Goal: Navigation & Orientation: Understand site structure

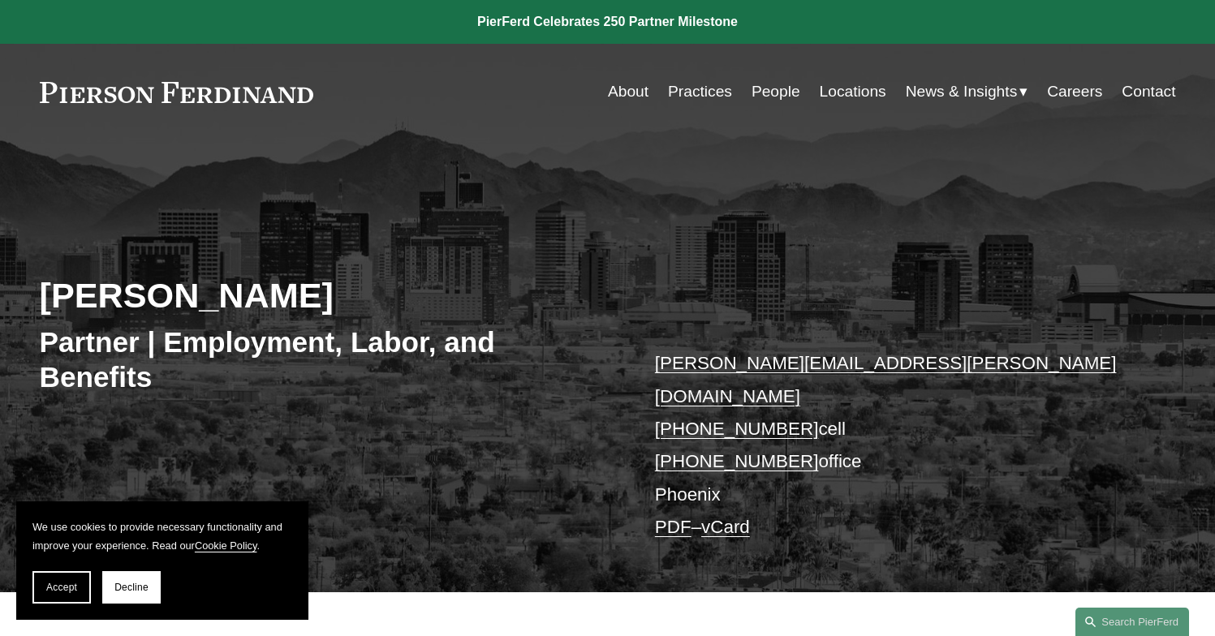
click at [698, 88] on link "Practices" at bounding box center [700, 91] width 64 height 31
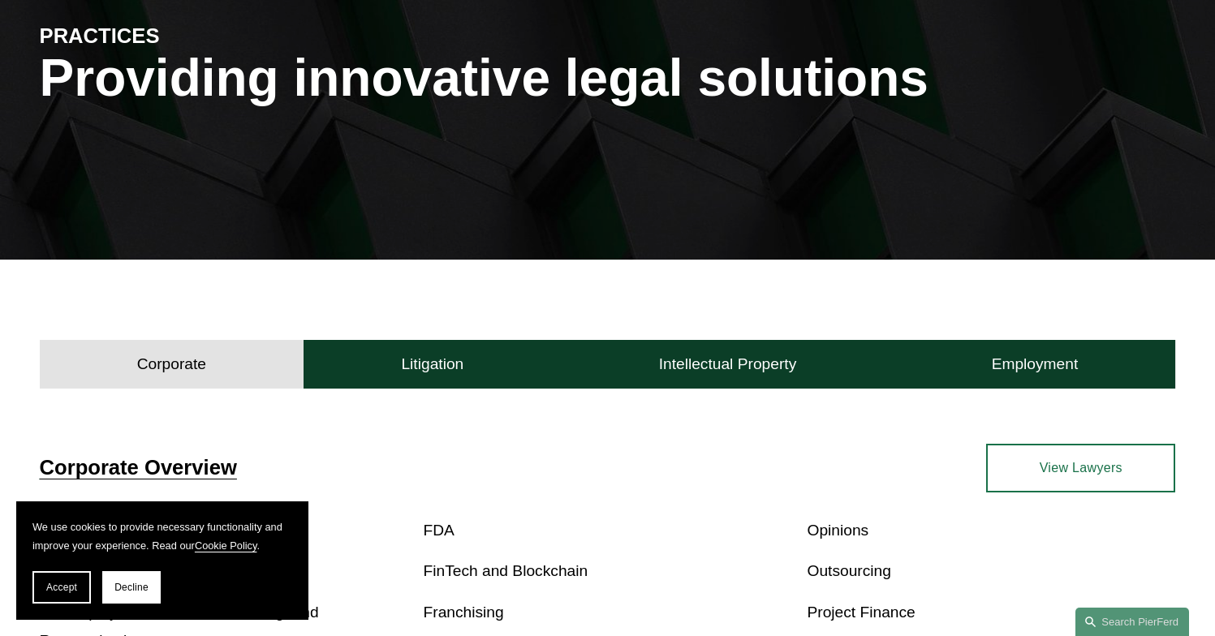
scroll to position [205, 0]
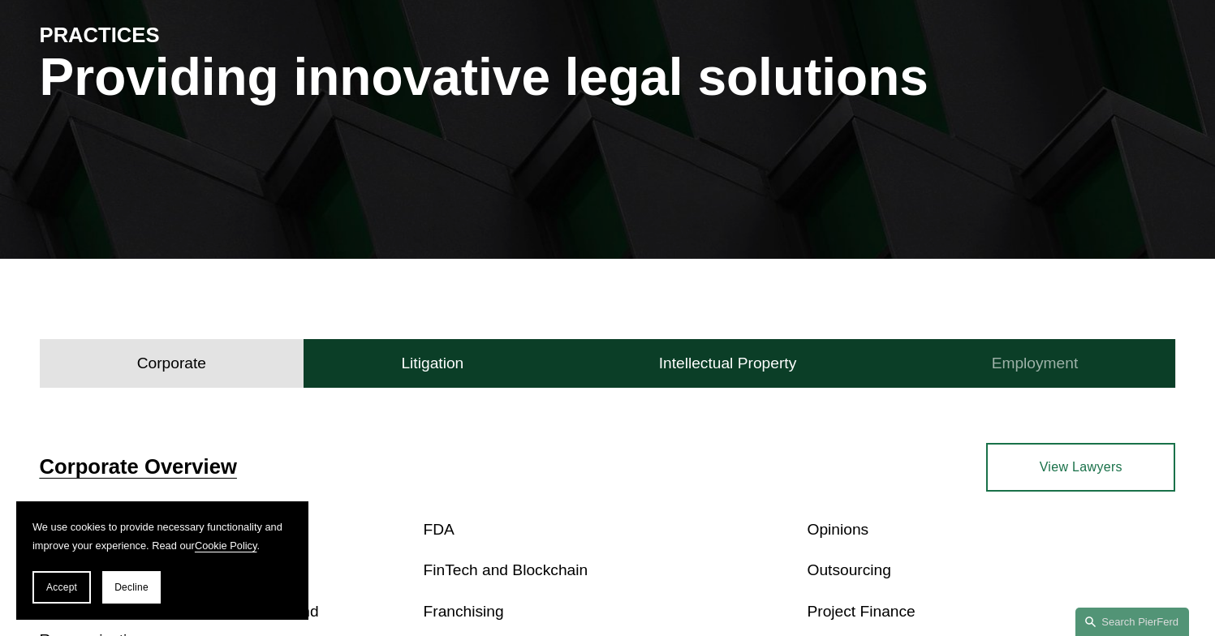
click at [1047, 364] on h4 "Employment" at bounding box center [1035, 363] width 87 height 19
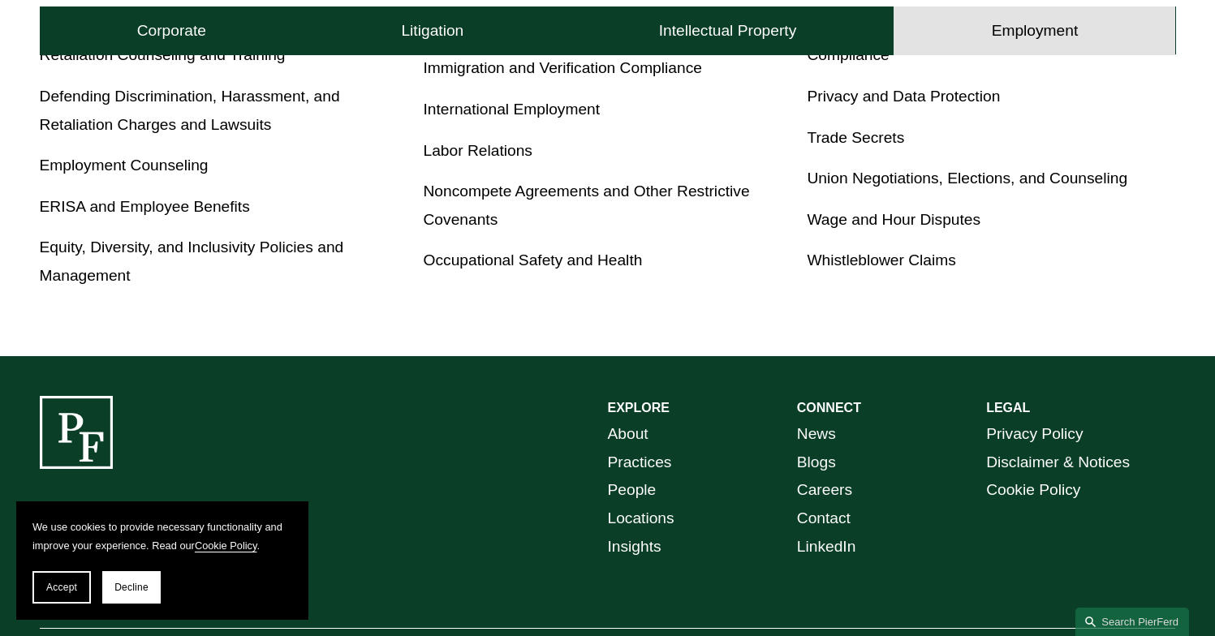
scroll to position [707, 0]
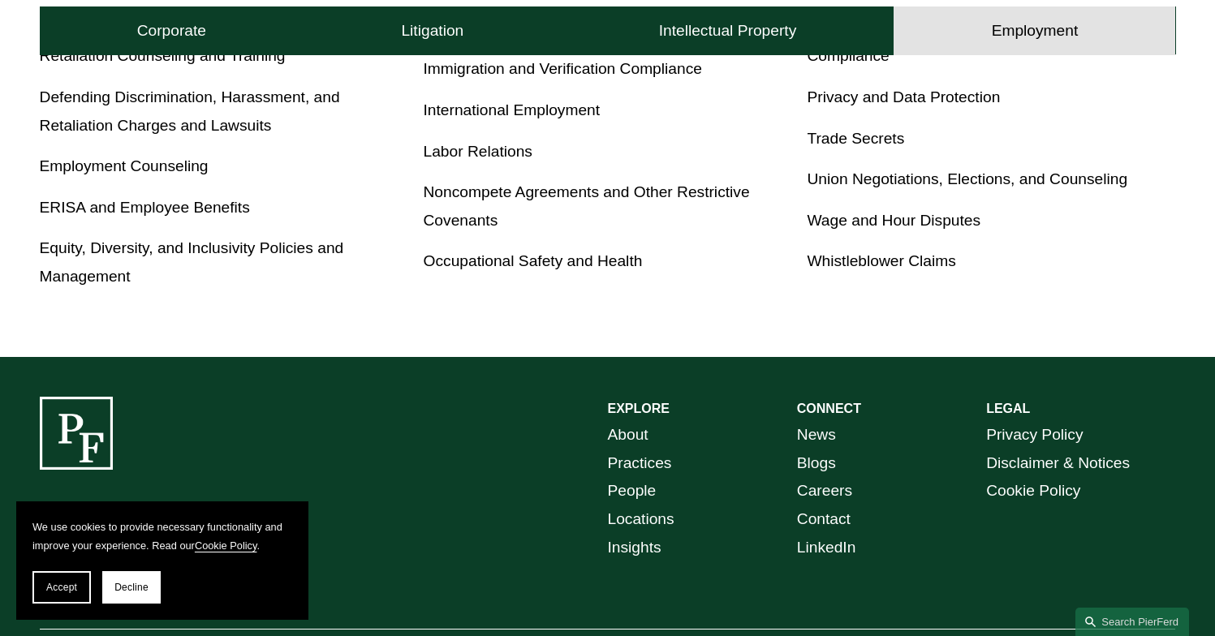
click at [635, 436] on link "About" at bounding box center [628, 435] width 41 height 28
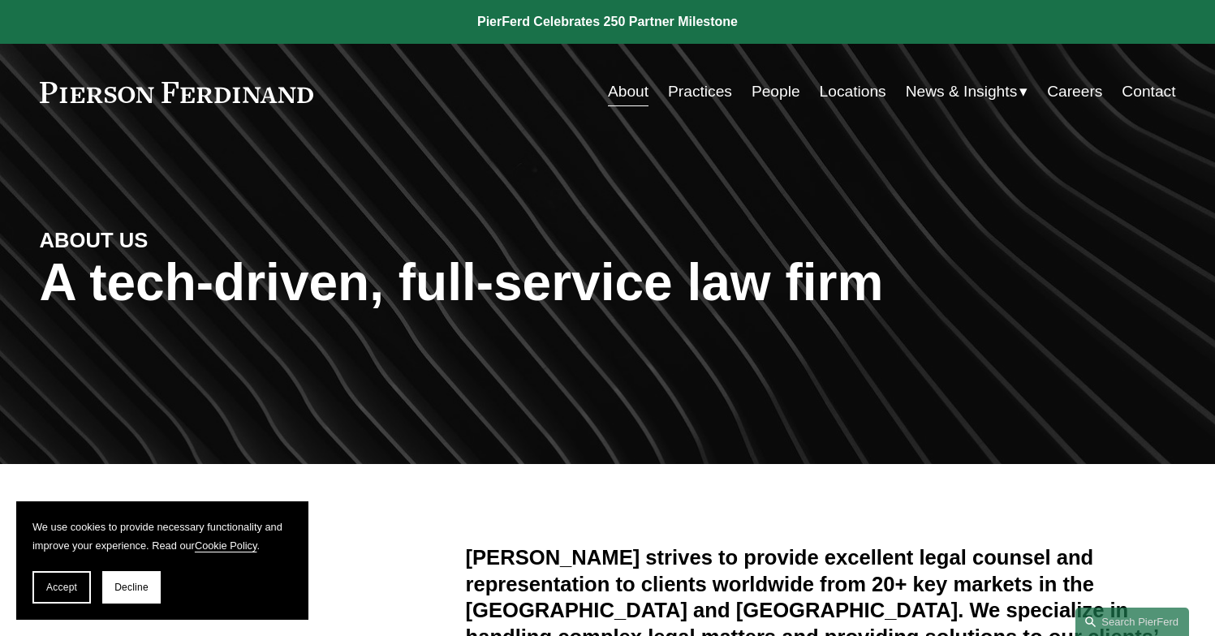
click at [846, 87] on link "Locations" at bounding box center [853, 91] width 67 height 31
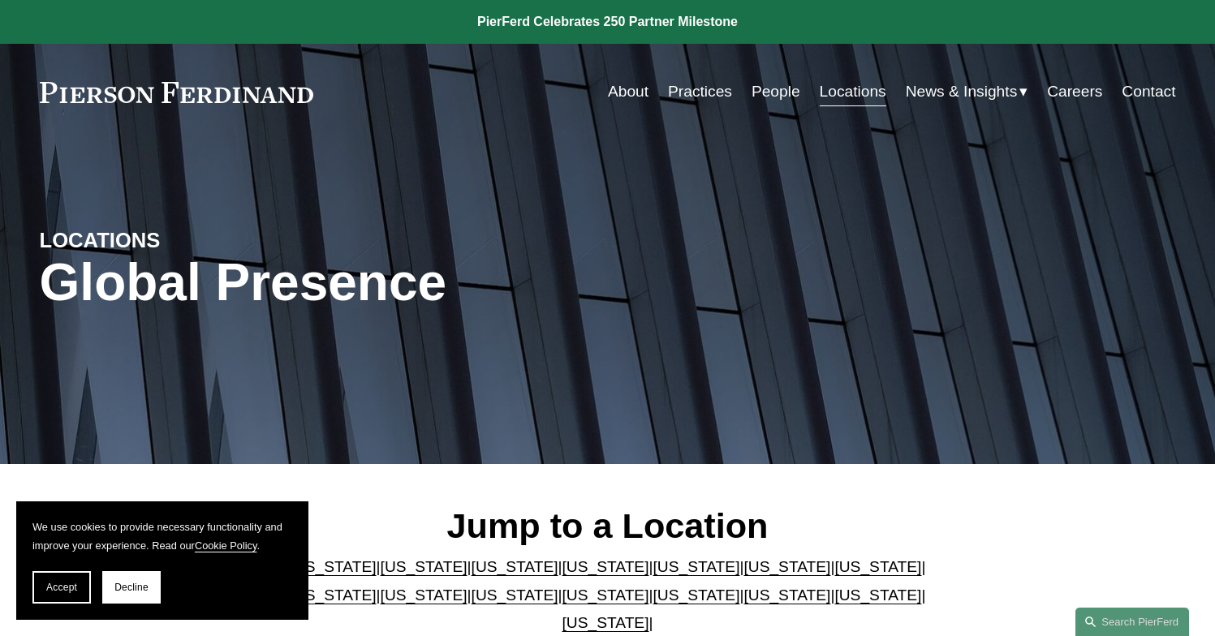
click at [686, 90] on link "Practices" at bounding box center [700, 91] width 64 height 31
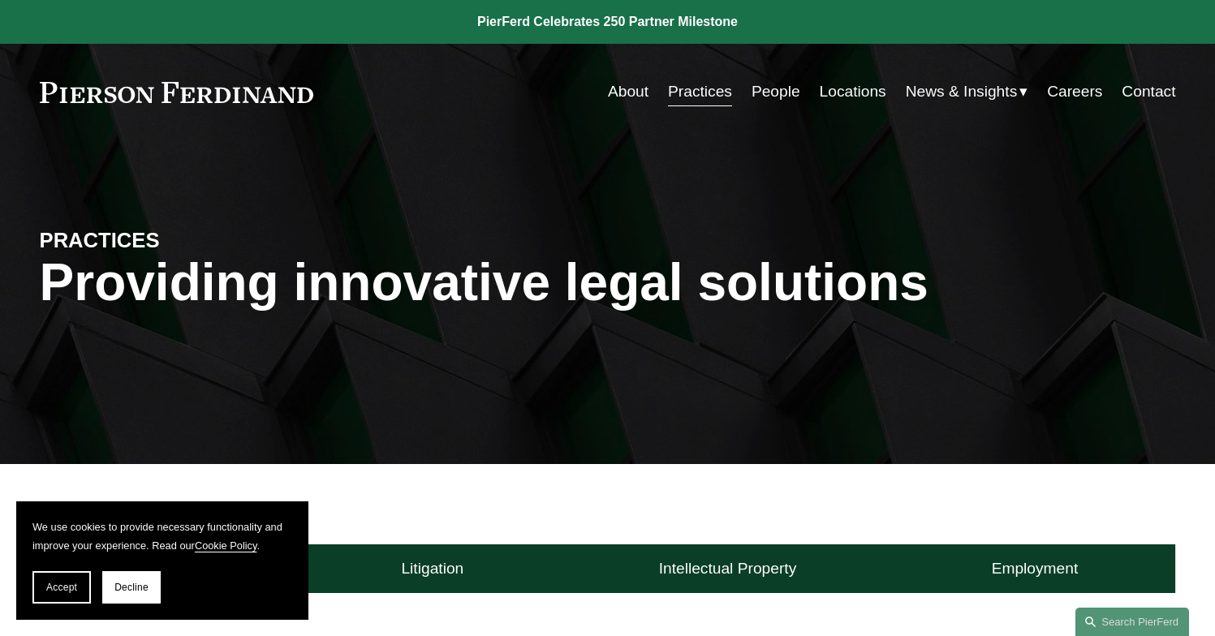
click at [624, 91] on link "About" at bounding box center [628, 91] width 41 height 31
